Goal: Transaction & Acquisition: Purchase product/service

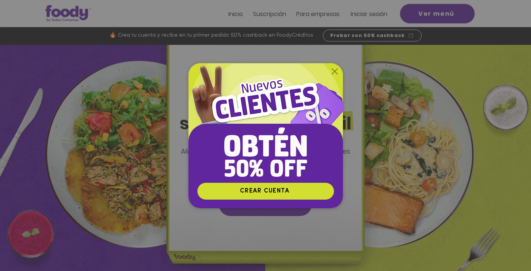
click at [332, 72] on icon "Volver al sitio" at bounding box center [335, 71] width 6 height 6
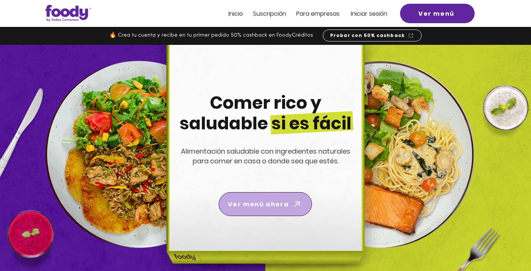
click at [267, 198] on span "Ver menú ahora" at bounding box center [265, 203] width 90 height 21
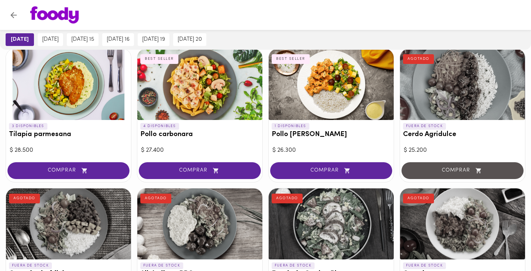
scroll to position [474, 0]
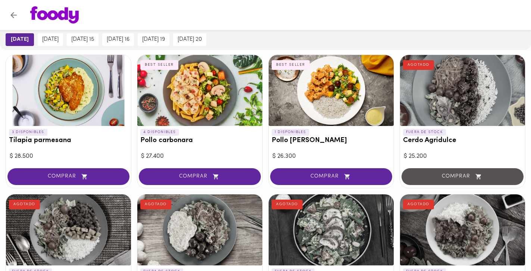
click at [49, 87] on div at bounding box center [68, 90] width 125 height 71
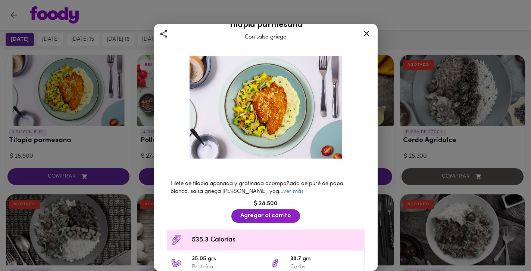
scroll to position [21, 0]
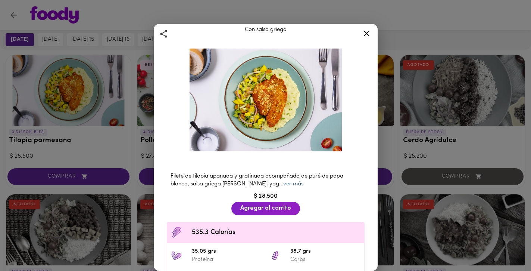
click at [283, 184] on link "ver más" at bounding box center [293, 184] width 20 height 6
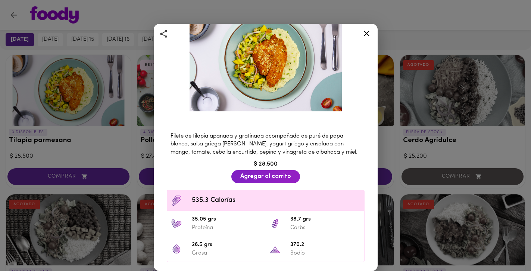
scroll to position [78, 0]
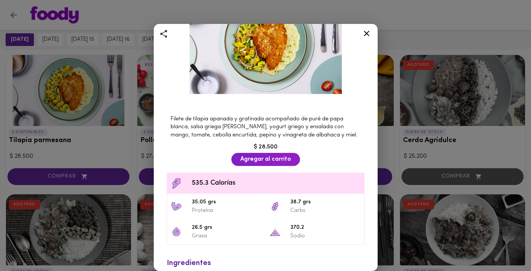
click at [362, 38] on div at bounding box center [367, 35] width 18 height 18
